Goal: Book appointment/travel/reservation

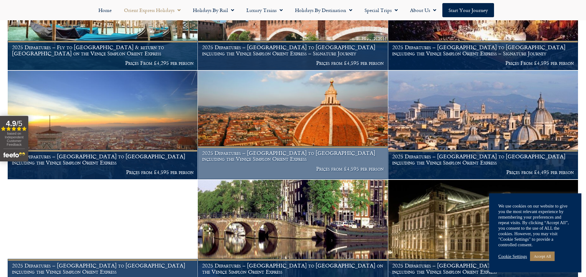
scroll to position [400, 0]
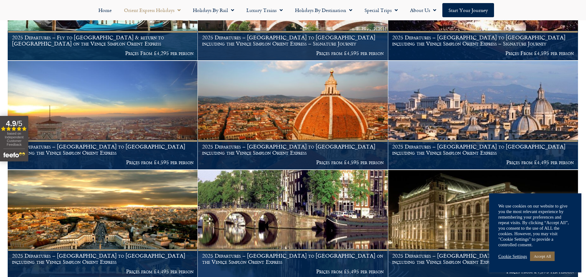
click at [542, 256] on link "Accept All" at bounding box center [542, 257] width 25 height 10
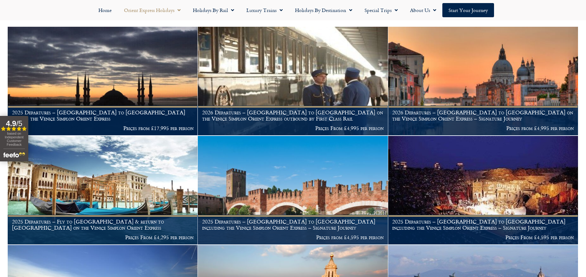
scroll to position [215, 0]
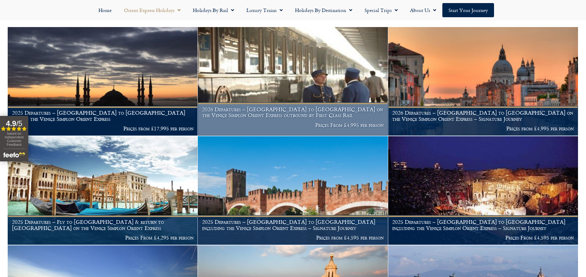
click at [316, 106] on h1 "2026 Departures – [GEOGRAPHIC_DATA] to [GEOGRAPHIC_DATA] on the Venice Simplon …" at bounding box center [292, 112] width 181 height 12
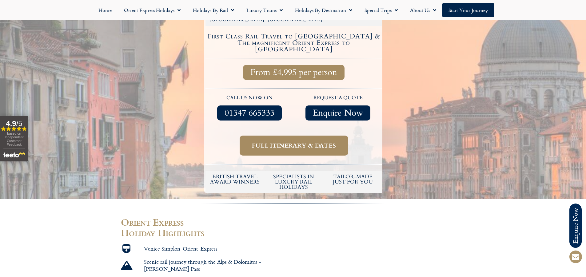
scroll to position [215, 0]
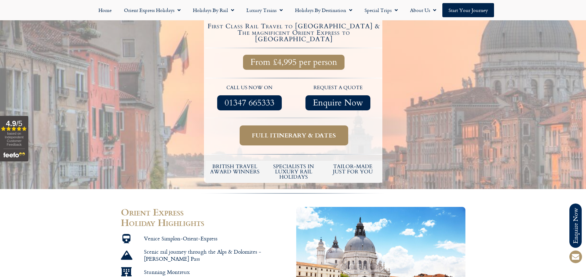
click at [293, 132] on span "Full itinerary & dates" at bounding box center [294, 136] width 84 height 8
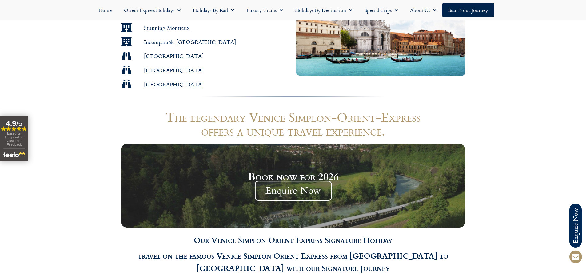
scroll to position [492, 0]
